Goal: Browse casually: Explore the website without a specific task or goal

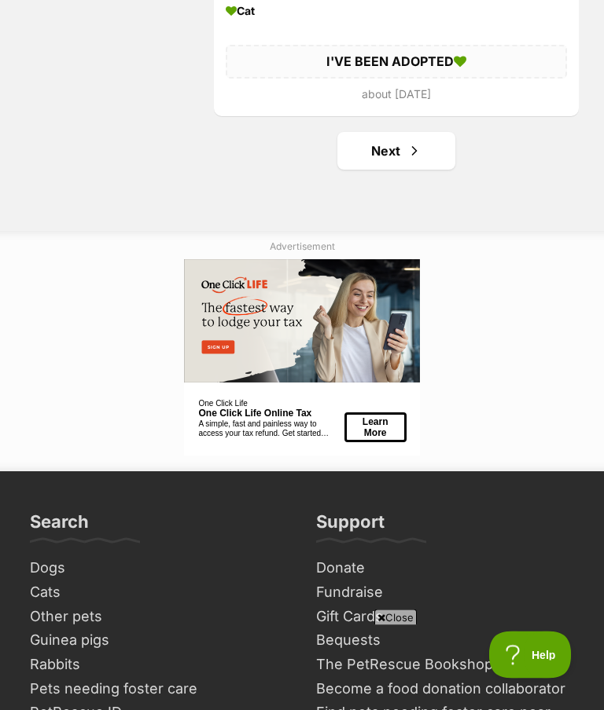
scroll to position [10971, 0]
click at [391, 159] on link "Next" at bounding box center [396, 151] width 118 height 38
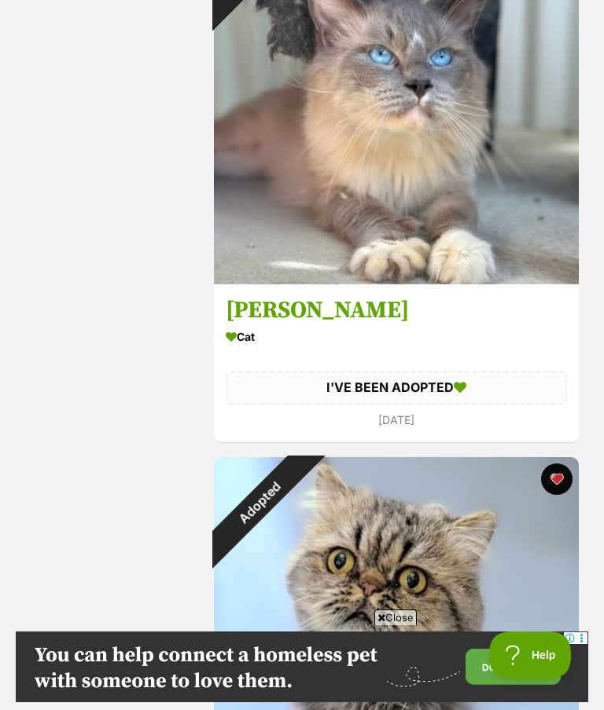
scroll to position [9025, 0]
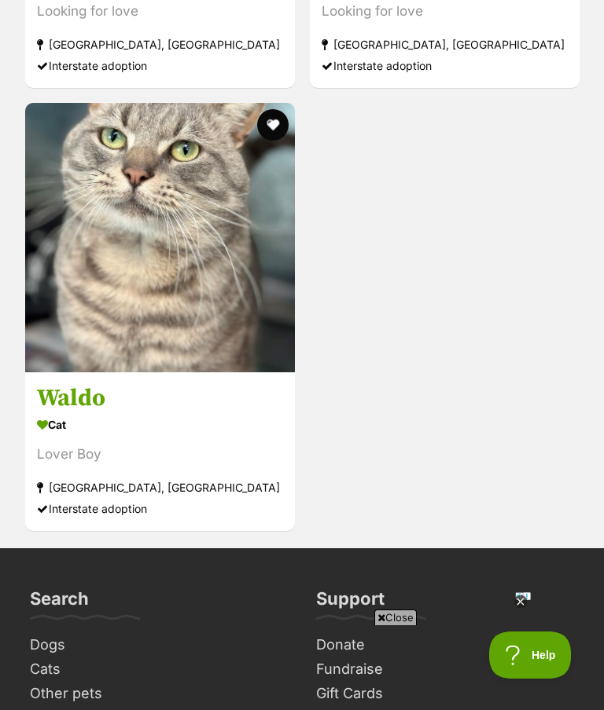
scroll to position [3655, 0]
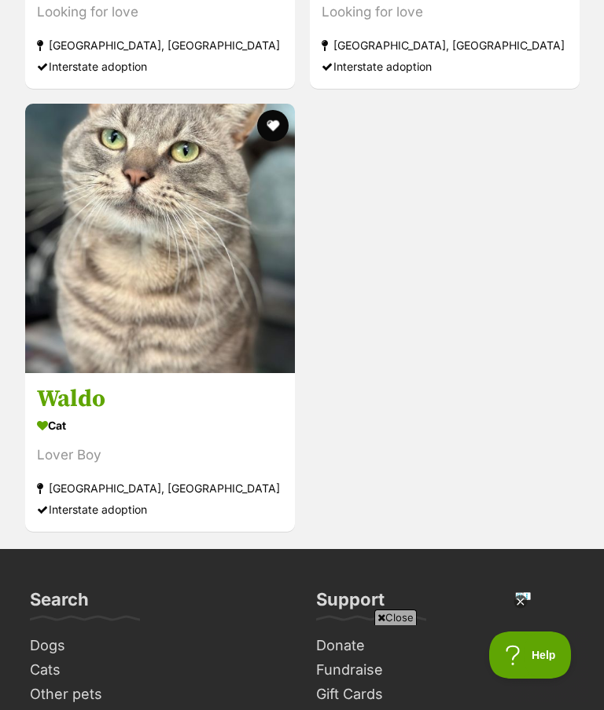
click at [88, 397] on h3 "Waldo" at bounding box center [160, 399] width 246 height 30
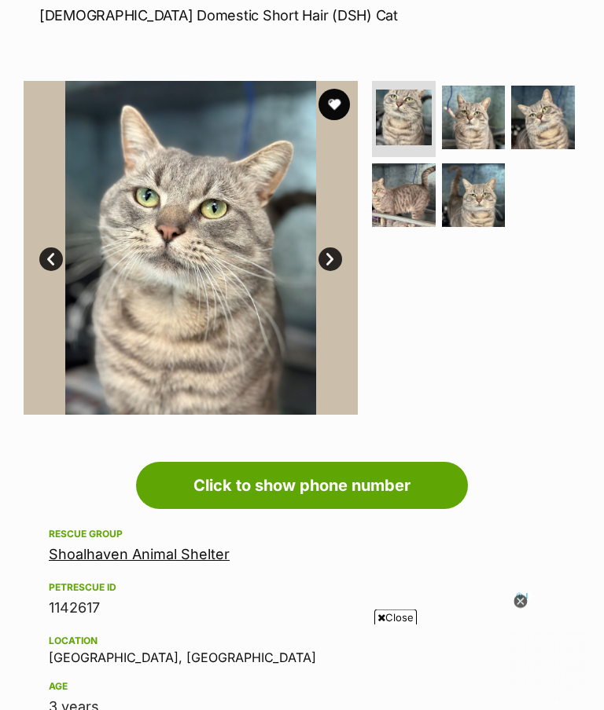
scroll to position [243, 0]
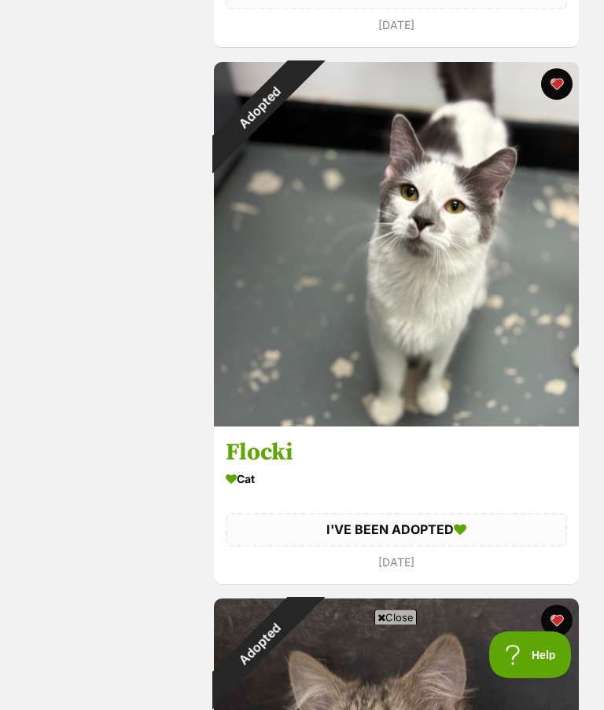
scroll to position [2436, 0]
click at [272, 450] on h3 "Flocki" at bounding box center [396, 453] width 341 height 30
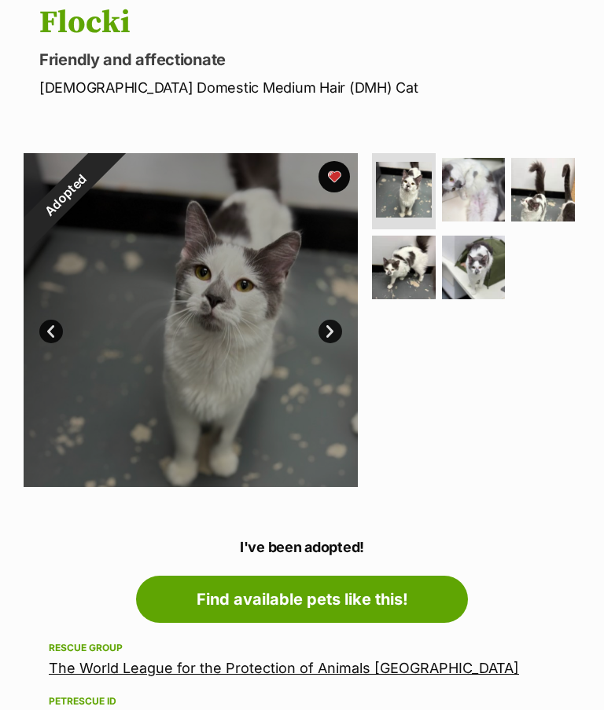
scroll to position [310, 0]
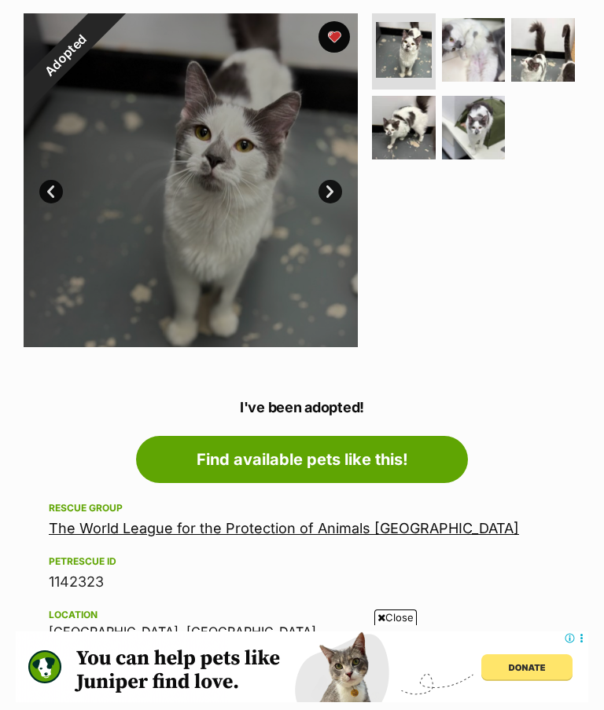
click at [219, 530] on link "The World League for the Protection of Animals Gladesville" at bounding box center [284, 528] width 470 height 17
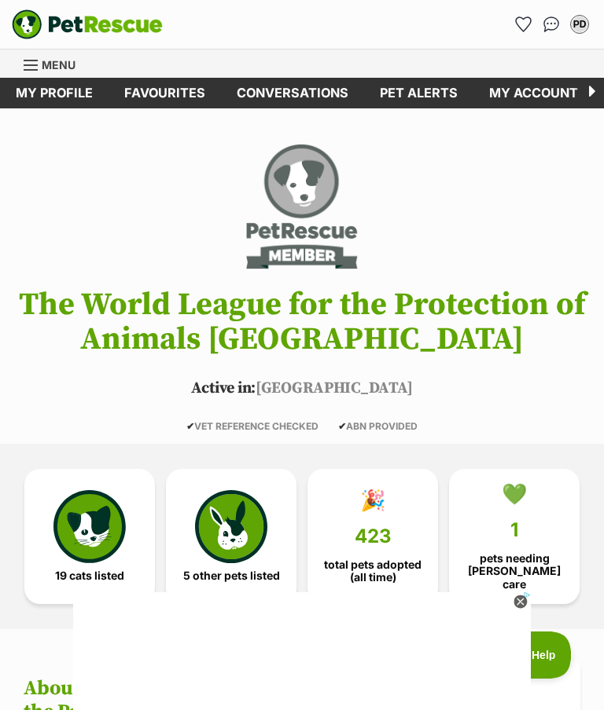
click at [170, 90] on link "Favourites" at bounding box center [164, 93] width 112 height 31
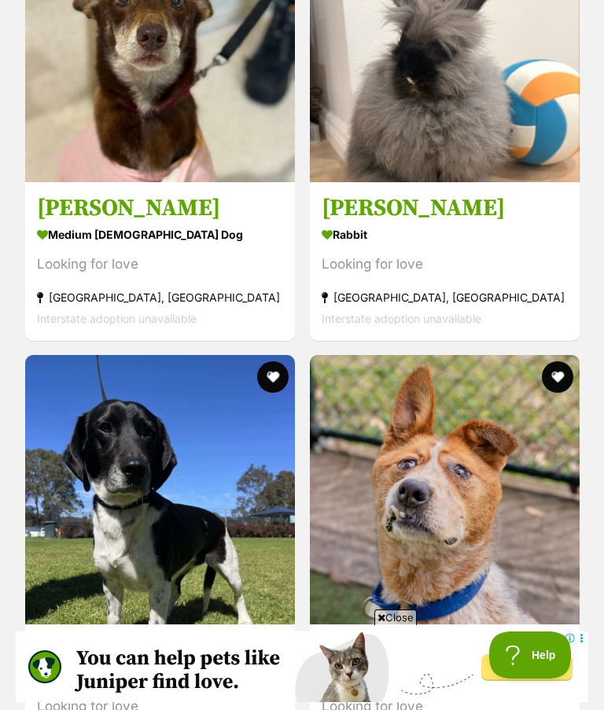
click at [372, 636] on h3 "Basil" at bounding box center [444, 651] width 246 height 30
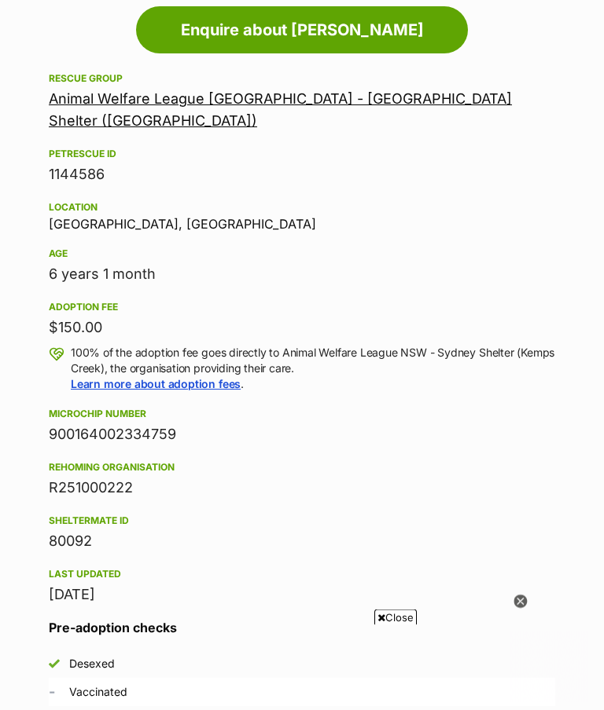
scroll to position [250, 0]
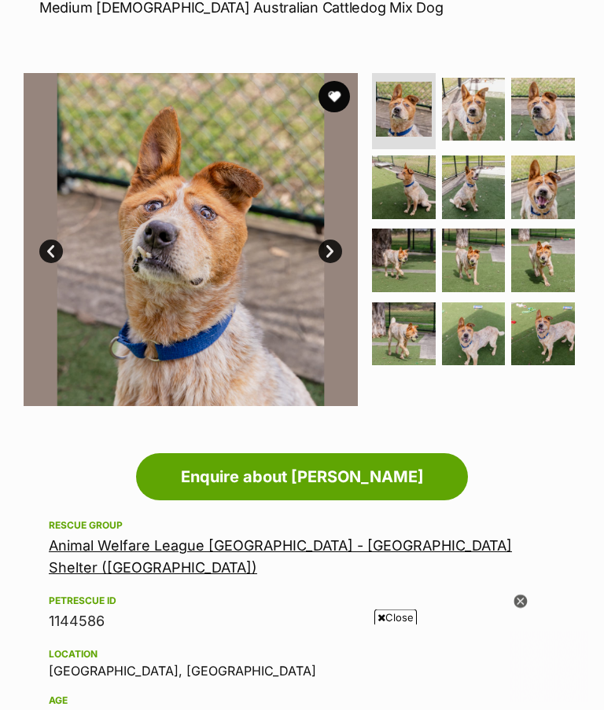
click at [345, 245] on img at bounding box center [191, 241] width 334 height 334
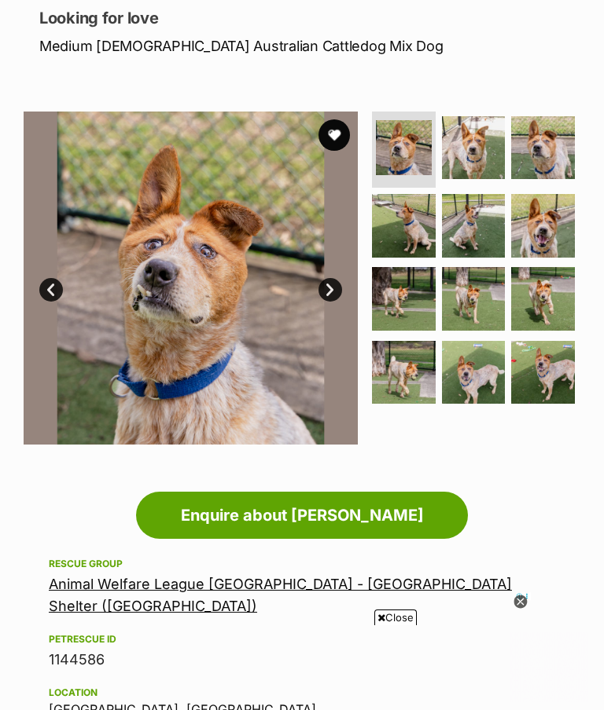
click at [335, 284] on link "Next" at bounding box center [330, 290] width 24 height 24
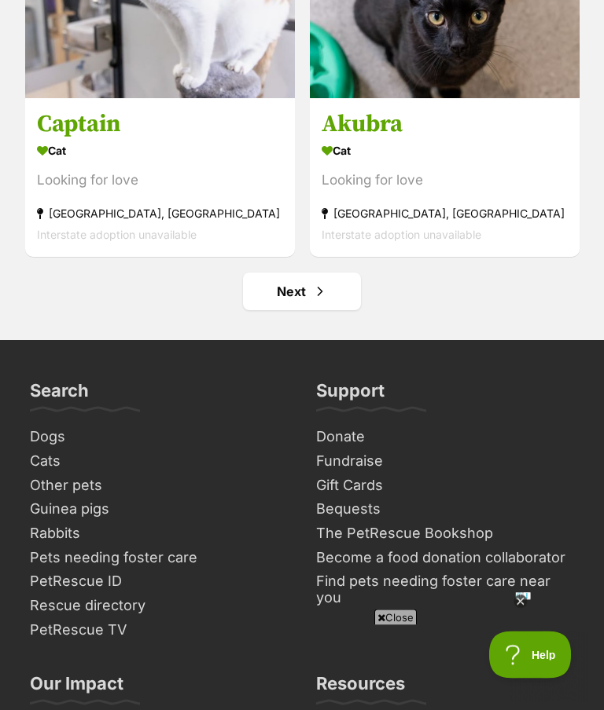
scroll to position [15074, 0]
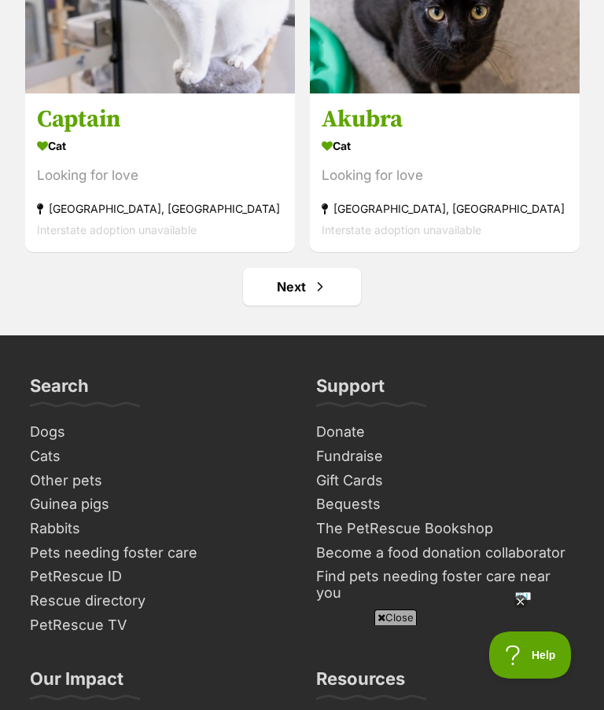
click at [318, 277] on span "Next page" at bounding box center [320, 286] width 16 height 19
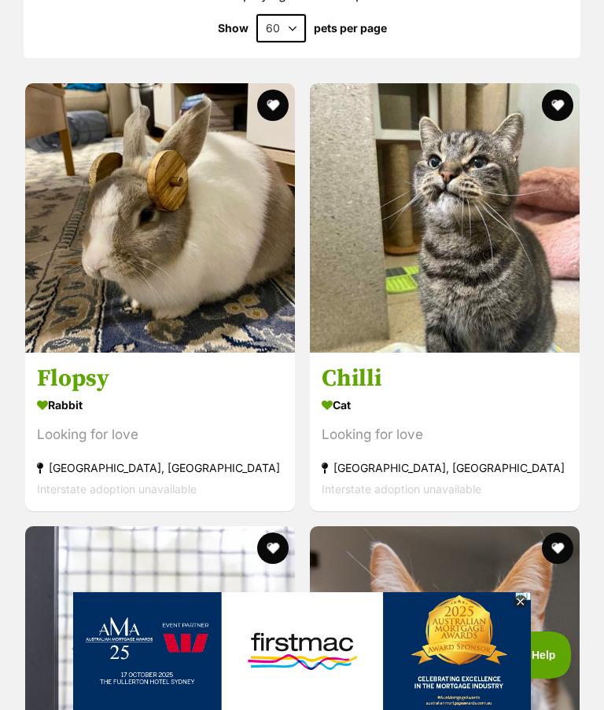
scroll to position [1962, 0]
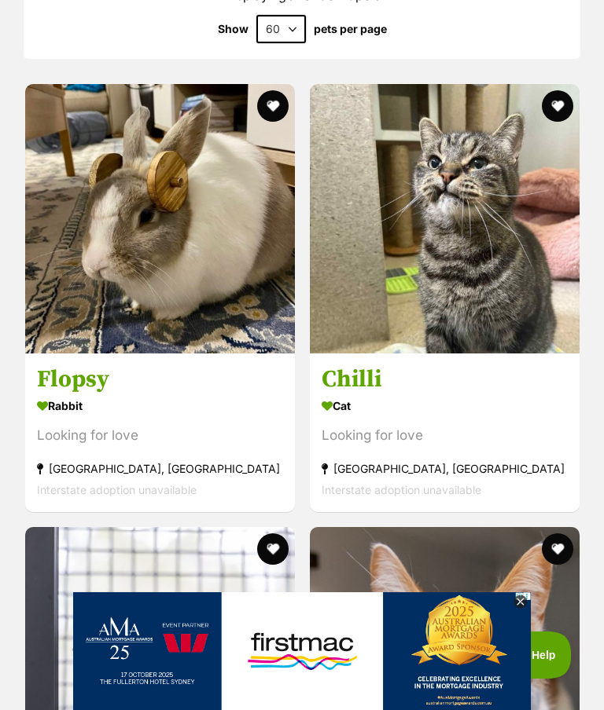
click at [368, 365] on h3 "Chilli" at bounding box center [444, 380] width 246 height 30
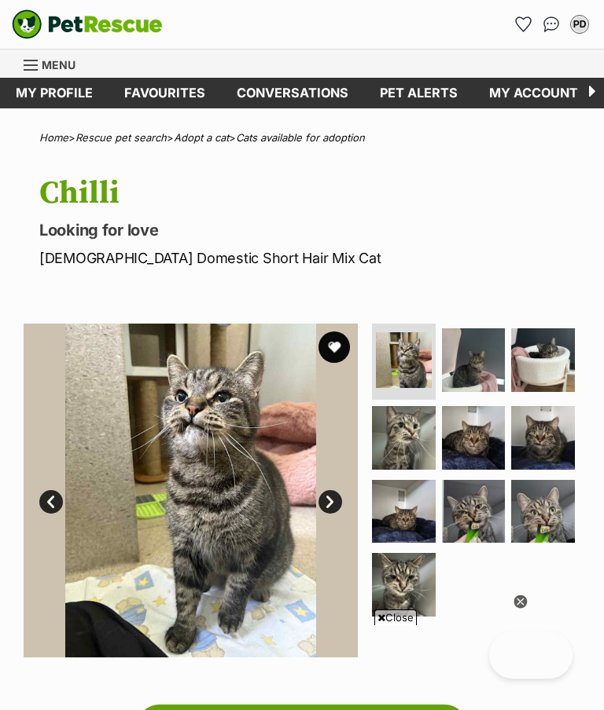
click at [337, 490] on link "Next" at bounding box center [330, 502] width 24 height 24
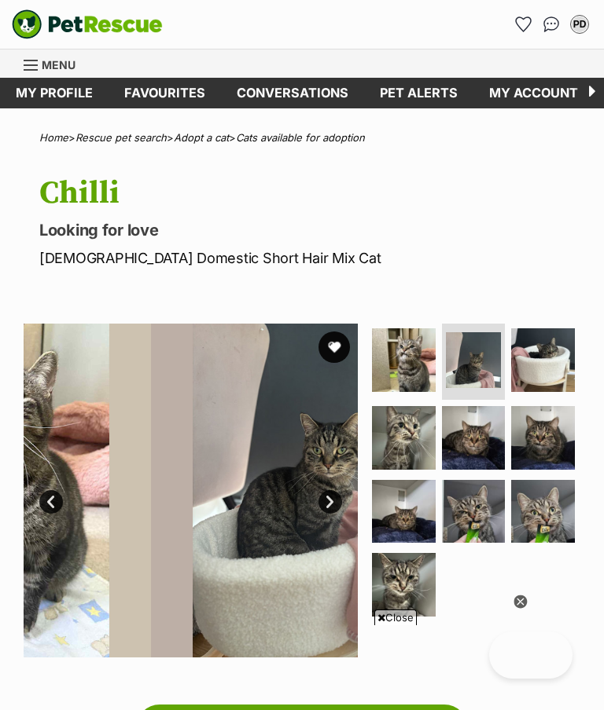
scroll to position [96, 0]
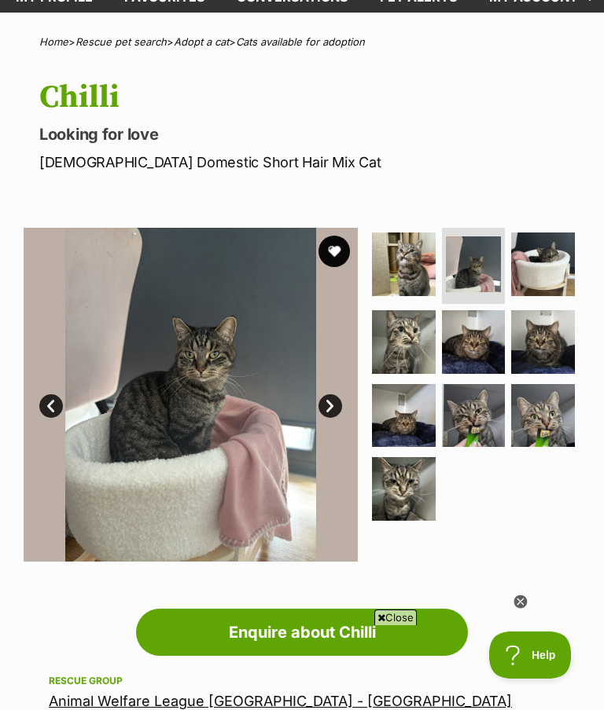
click at [335, 403] on link "Next" at bounding box center [330, 407] width 24 height 24
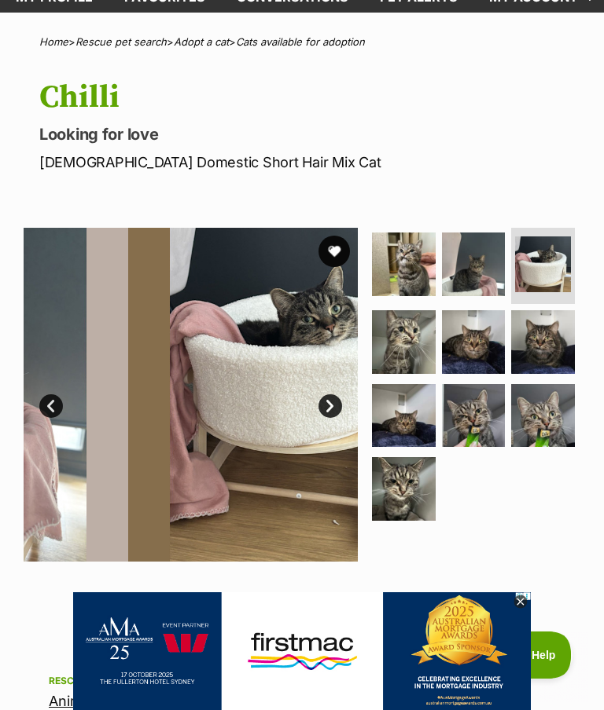
scroll to position [0, 0]
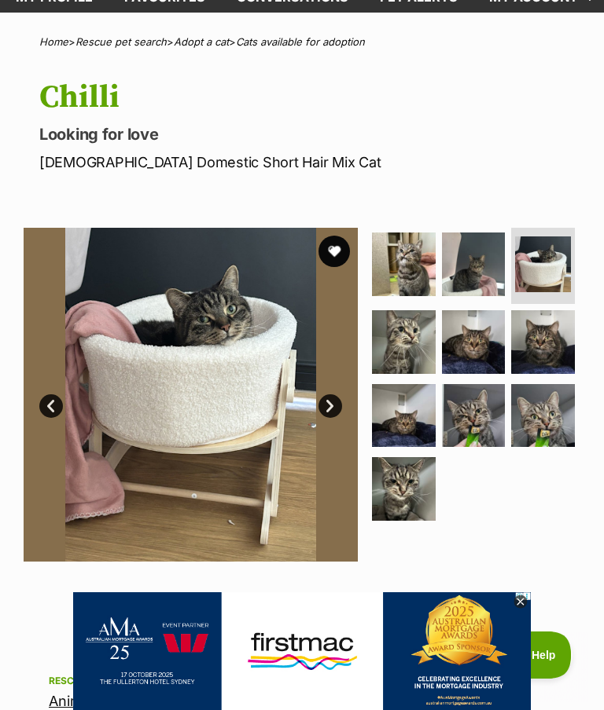
click at [340, 404] on link "Next" at bounding box center [330, 407] width 24 height 24
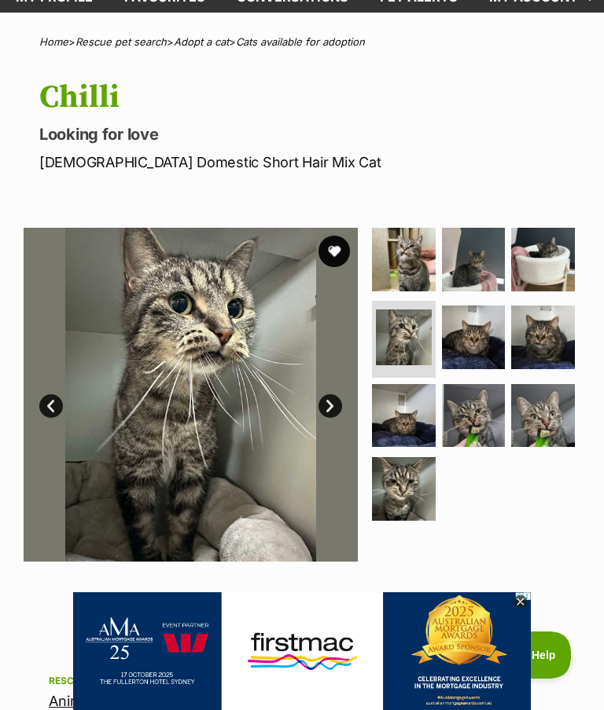
click at [336, 404] on link "Next" at bounding box center [330, 407] width 24 height 24
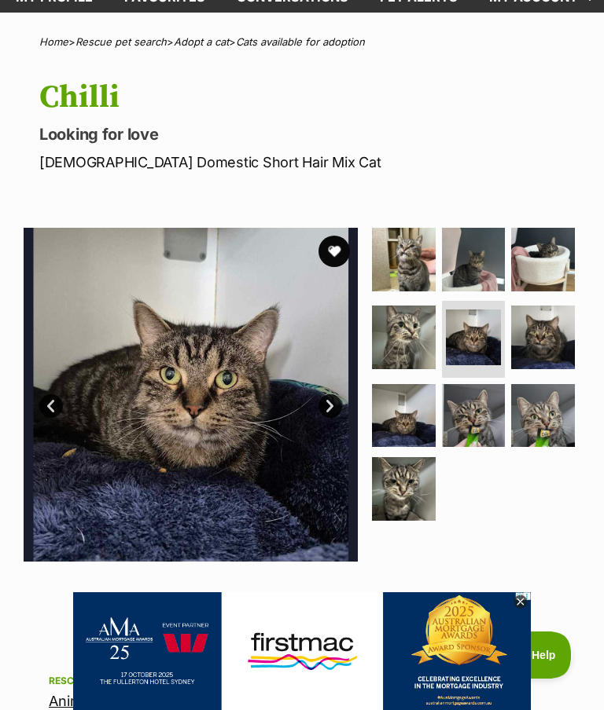
click at [328, 410] on link "Next" at bounding box center [330, 407] width 24 height 24
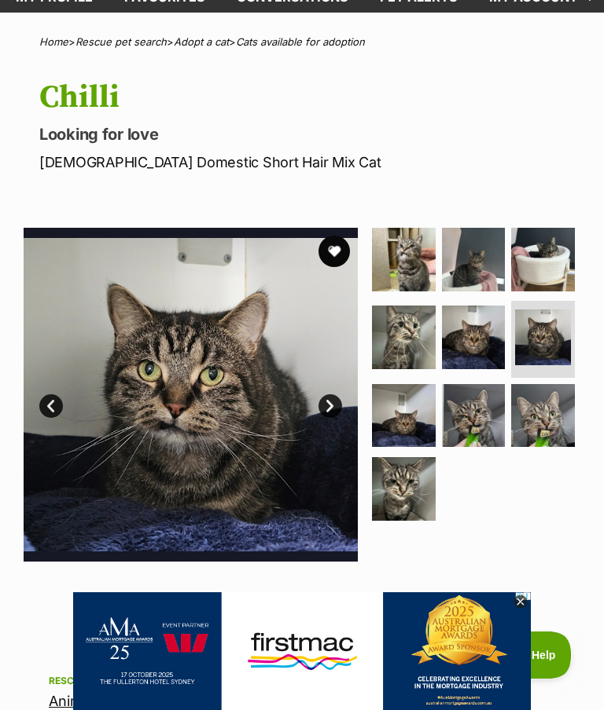
click at [472, 423] on img at bounding box center [474, 416] width 64 height 64
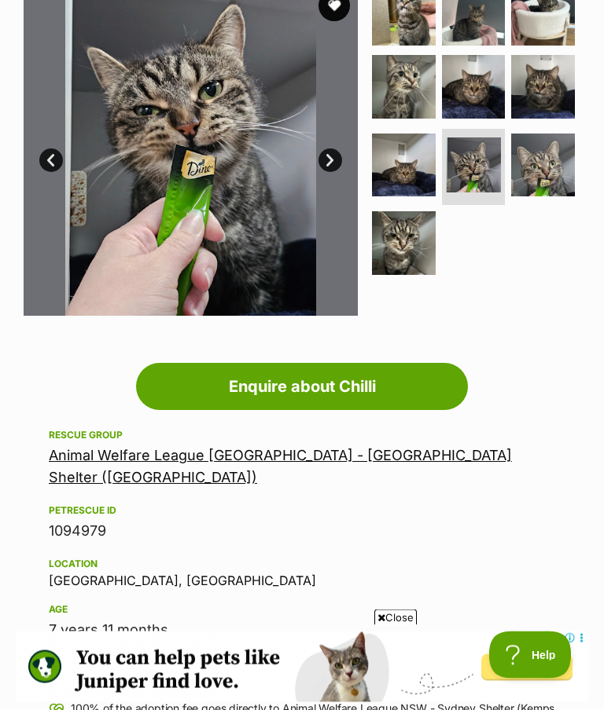
scroll to position [341, 0]
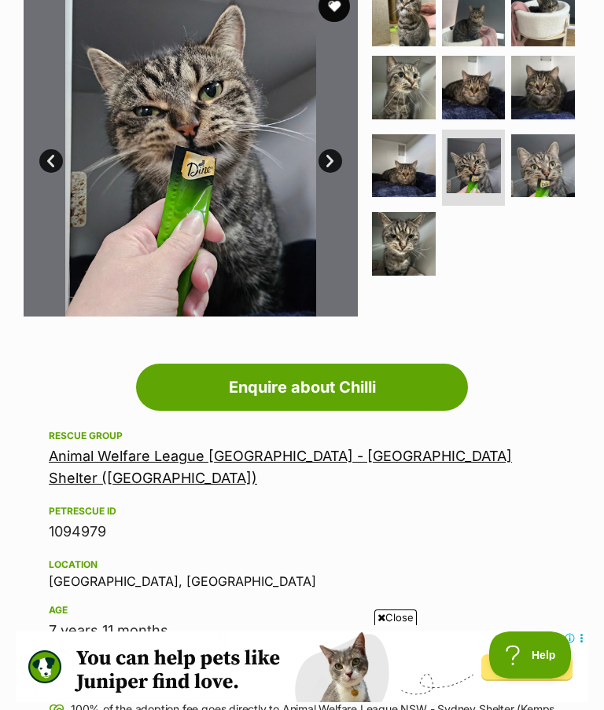
click at [548, 171] on img at bounding box center [543, 166] width 64 height 64
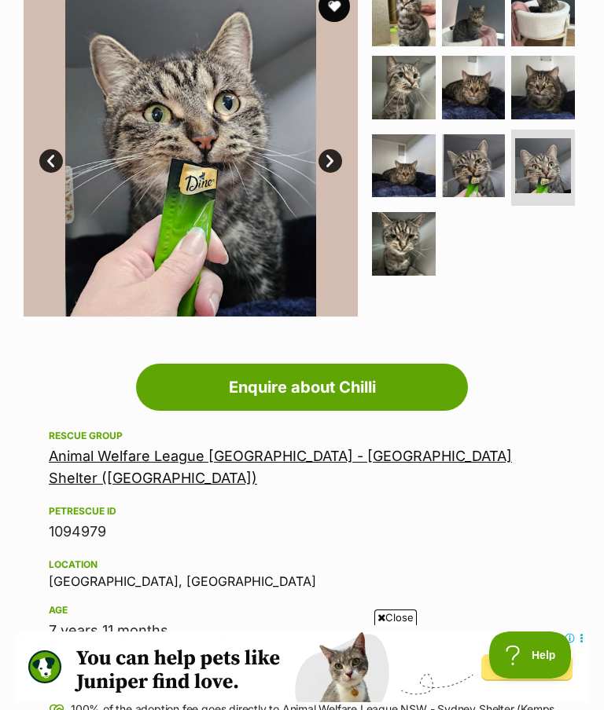
click at [397, 243] on img at bounding box center [404, 244] width 64 height 64
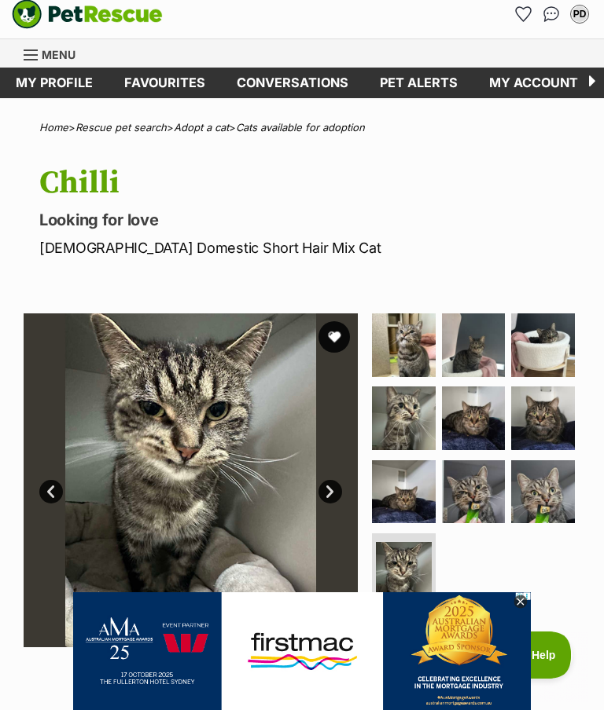
scroll to position [0, 0]
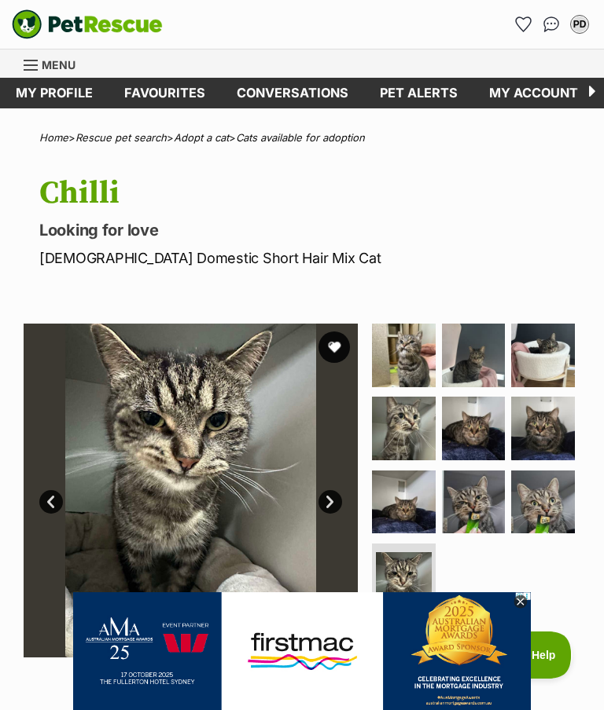
click at [160, 85] on link "Favourites" at bounding box center [164, 93] width 112 height 31
